Goal: Information Seeking & Learning: Find specific fact

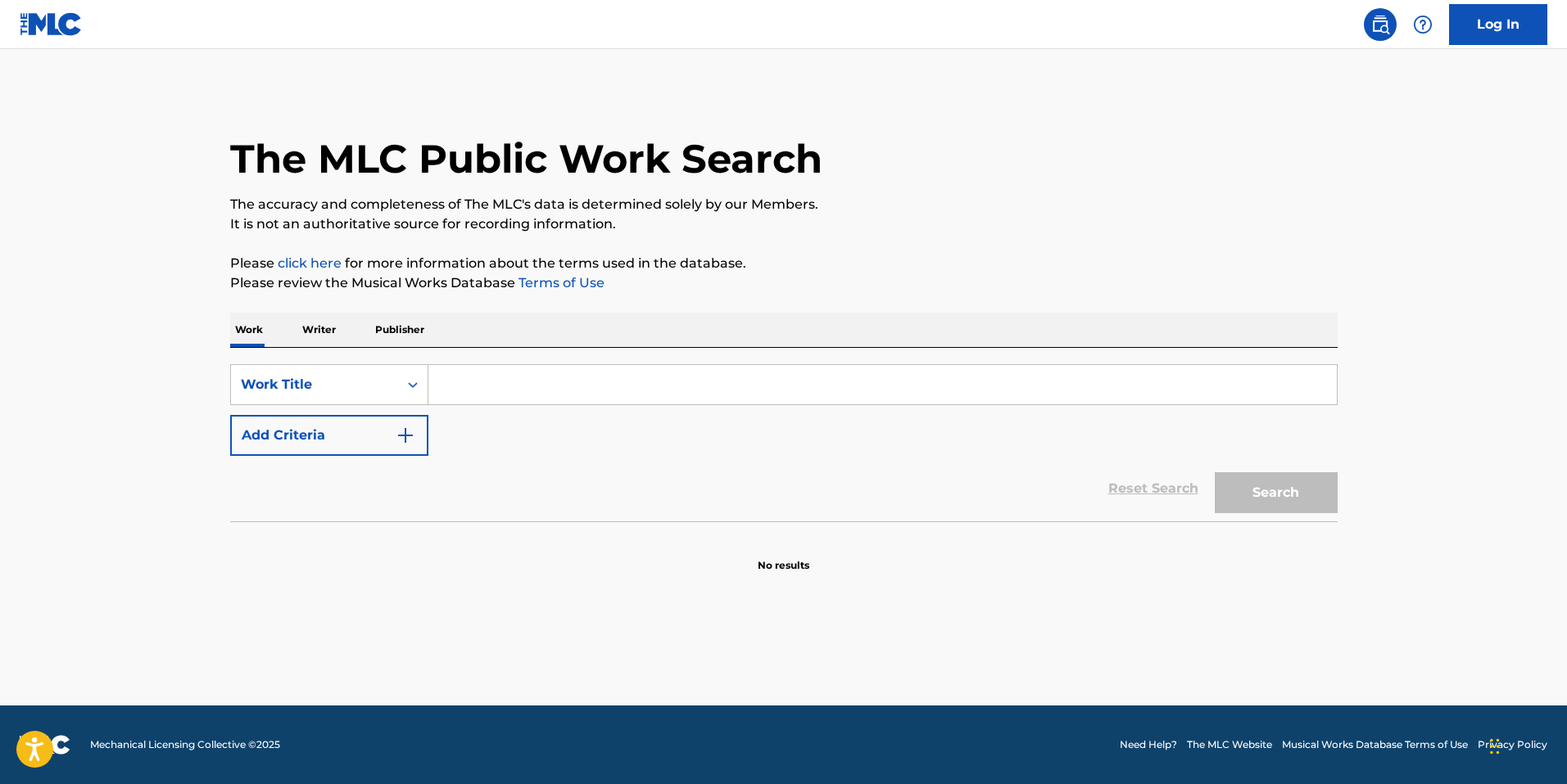
click at [496, 373] on input "Search Form" at bounding box center [882, 385] width 908 height 39
type input "the last day"
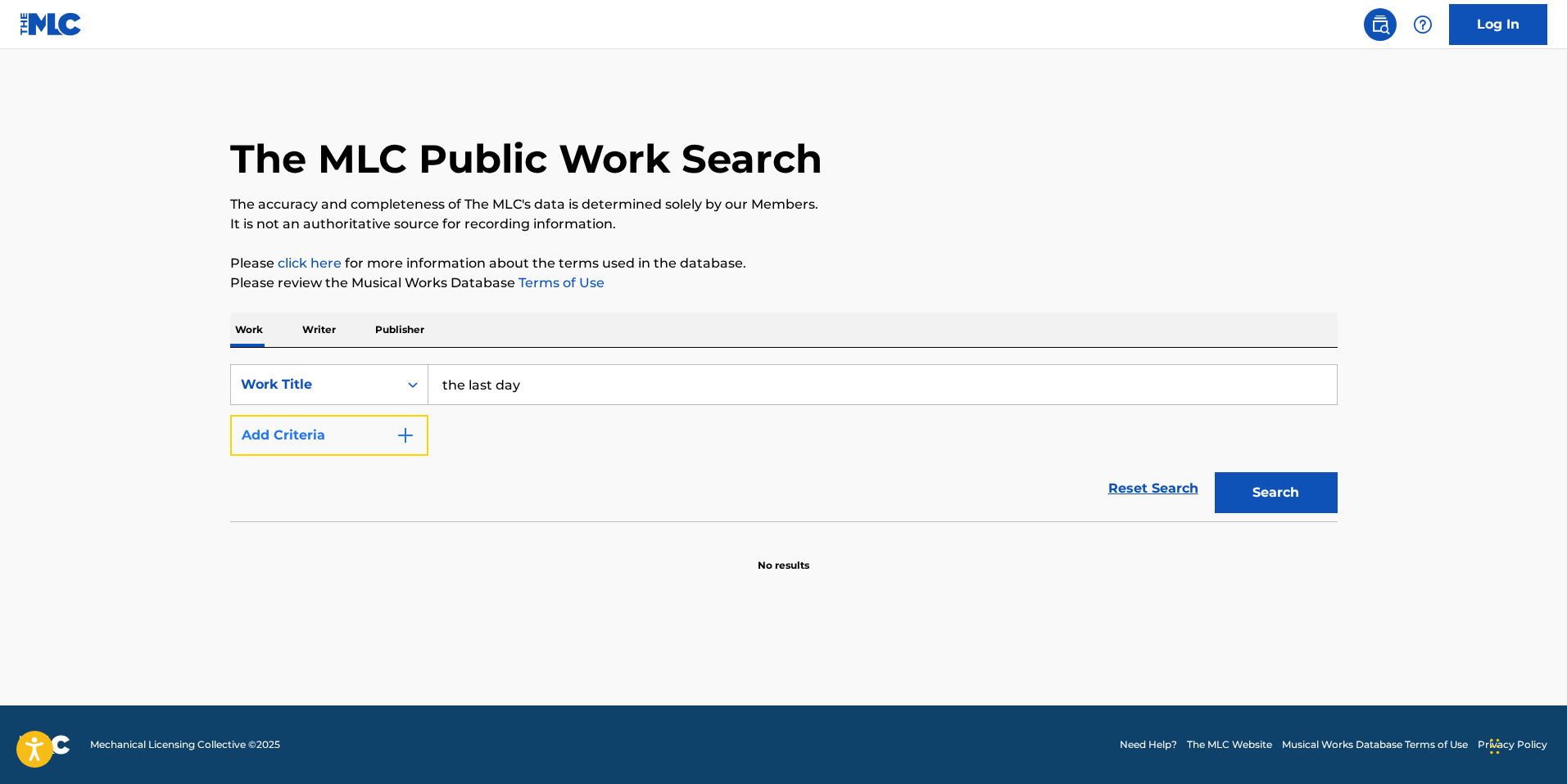
click at [346, 431] on button "Add Criteria" at bounding box center [329, 436] width 198 height 41
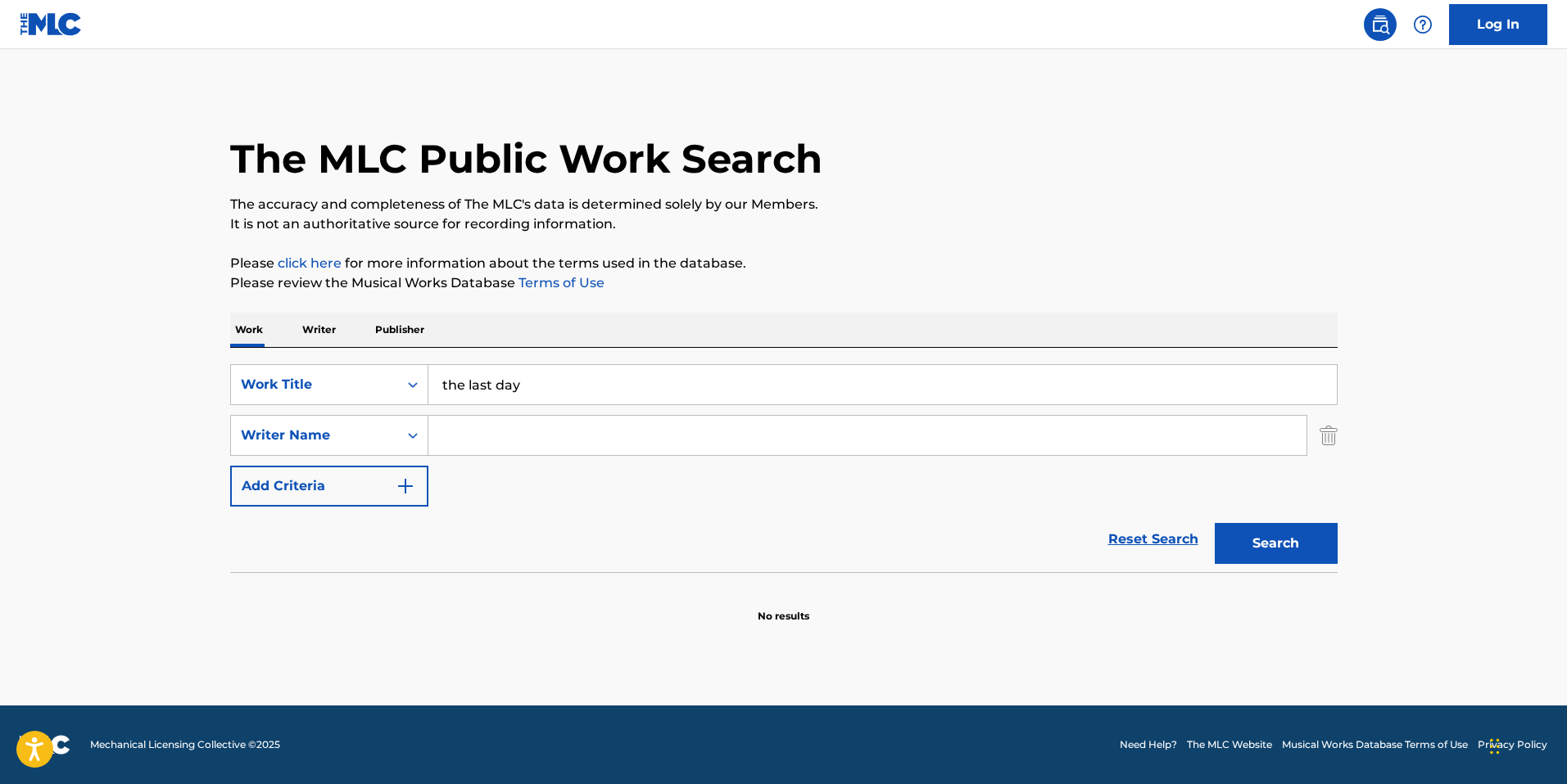
click at [481, 443] on input "Search Form" at bounding box center [867, 436] width 878 height 39
type input "[PERSON_NAME]"
click at [1215, 523] on button "Search" at bounding box center [1276, 543] width 123 height 41
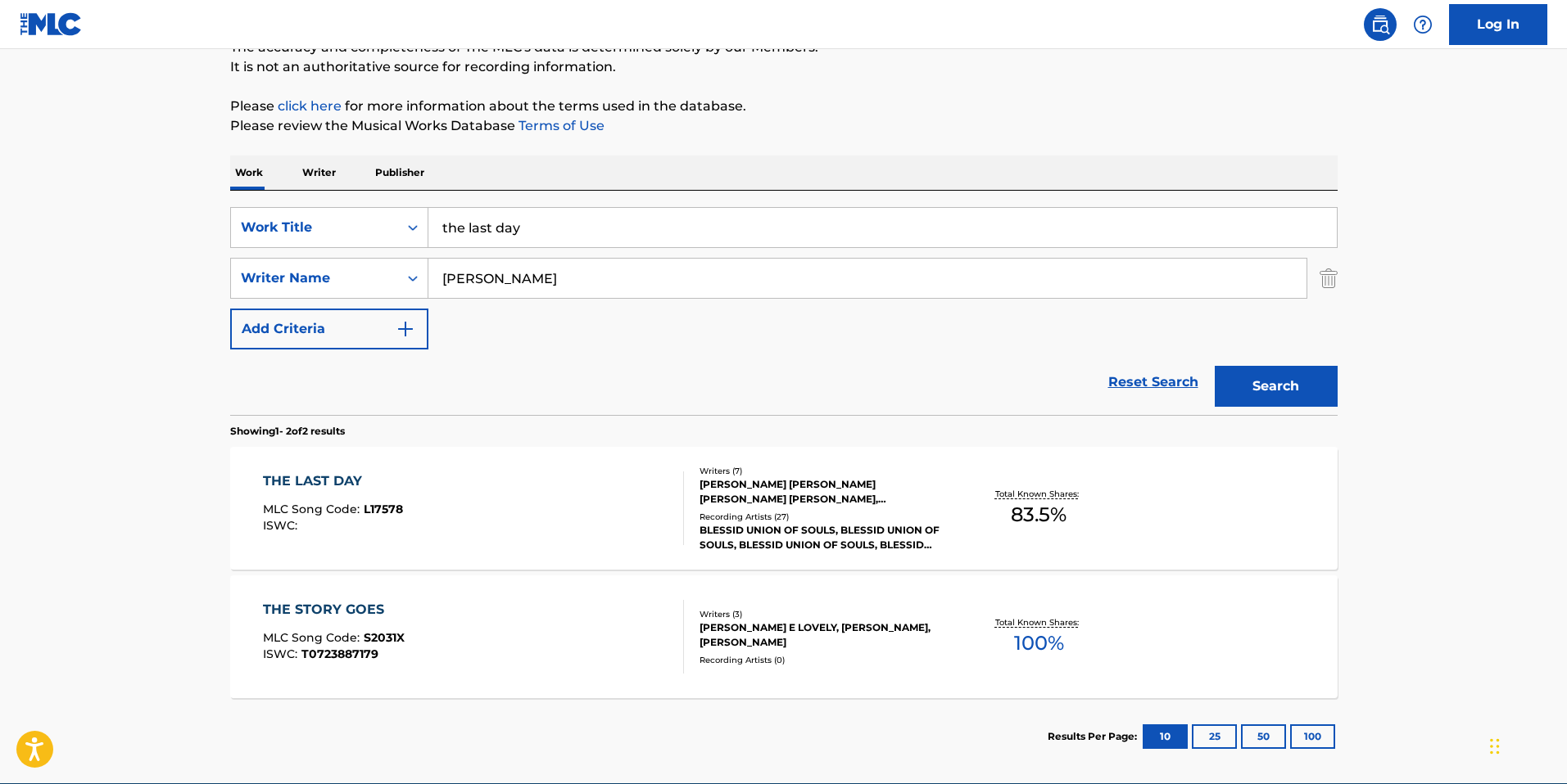
scroll to position [218, 0]
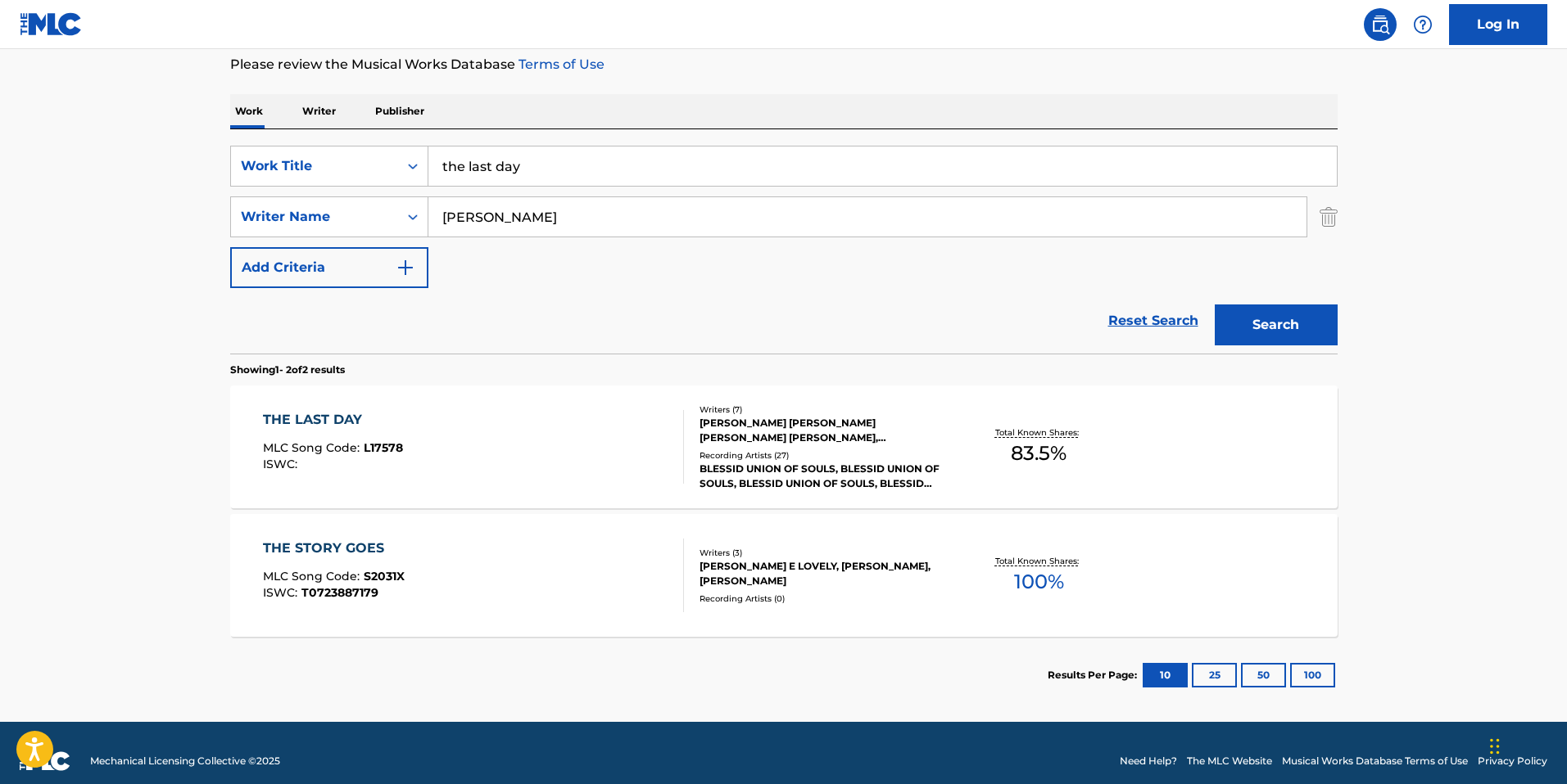
click at [505, 449] on div "THE LAST DAY MLC Song Code : L17578 ISWC :" at bounding box center [473, 446] width 421 height 74
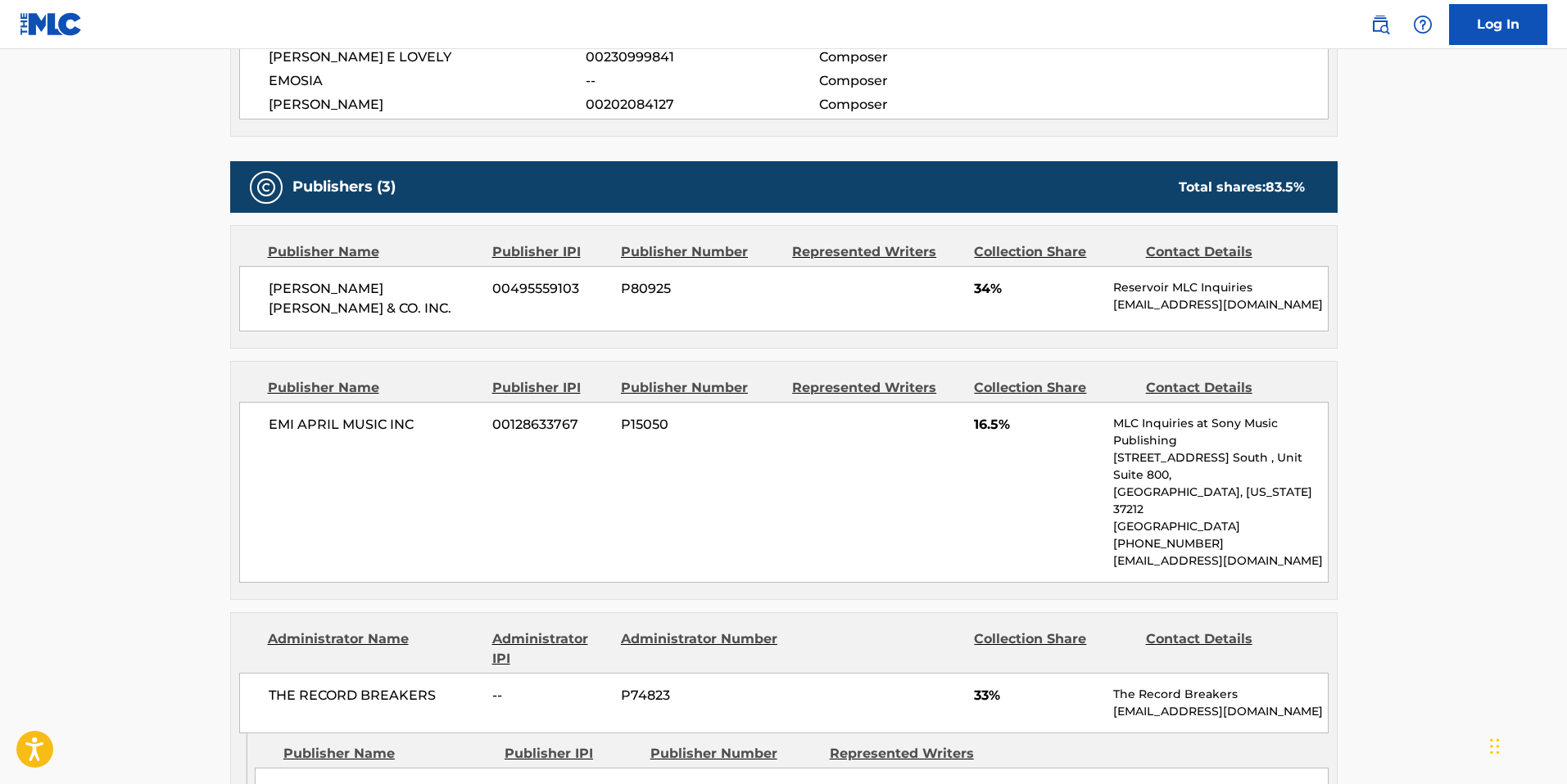
scroll to position [443, 0]
